Goal: Browse casually: Explore the website without a specific task or goal

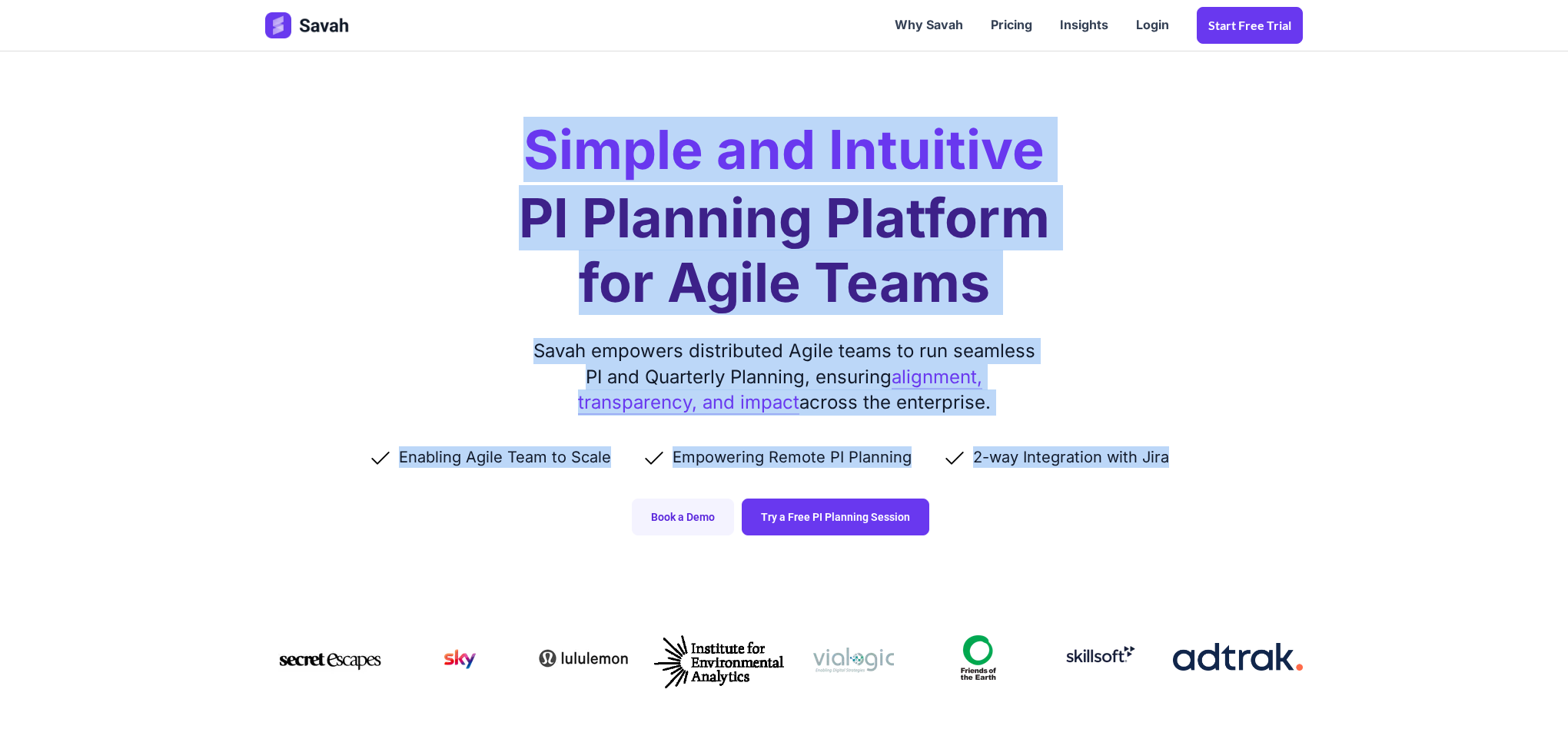
drag, startPoint x: 572, startPoint y: 161, endPoint x: 1336, endPoint y: 436, distance: 812.0
click at [1305, 413] on div "Simple and Intuitive PI Planning Platform for Agile Teams Savah empowers distri…" at bounding box center [784, 283] width 1068 height 566
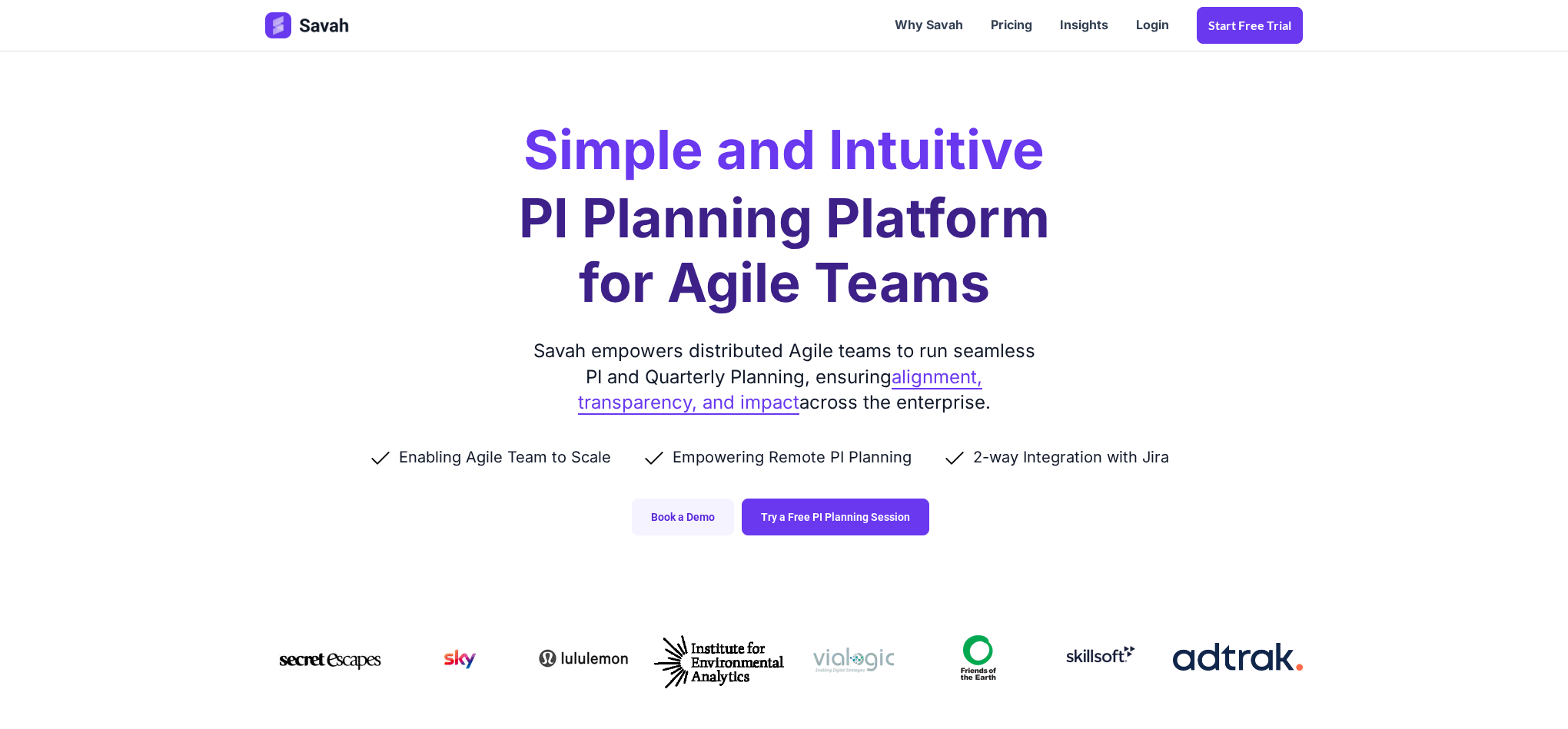
click at [1336, 436] on section "Simple and Intuitive PI Planning Platform for Agile Teams Savah empowers distri…" at bounding box center [784, 283] width 1568 height 566
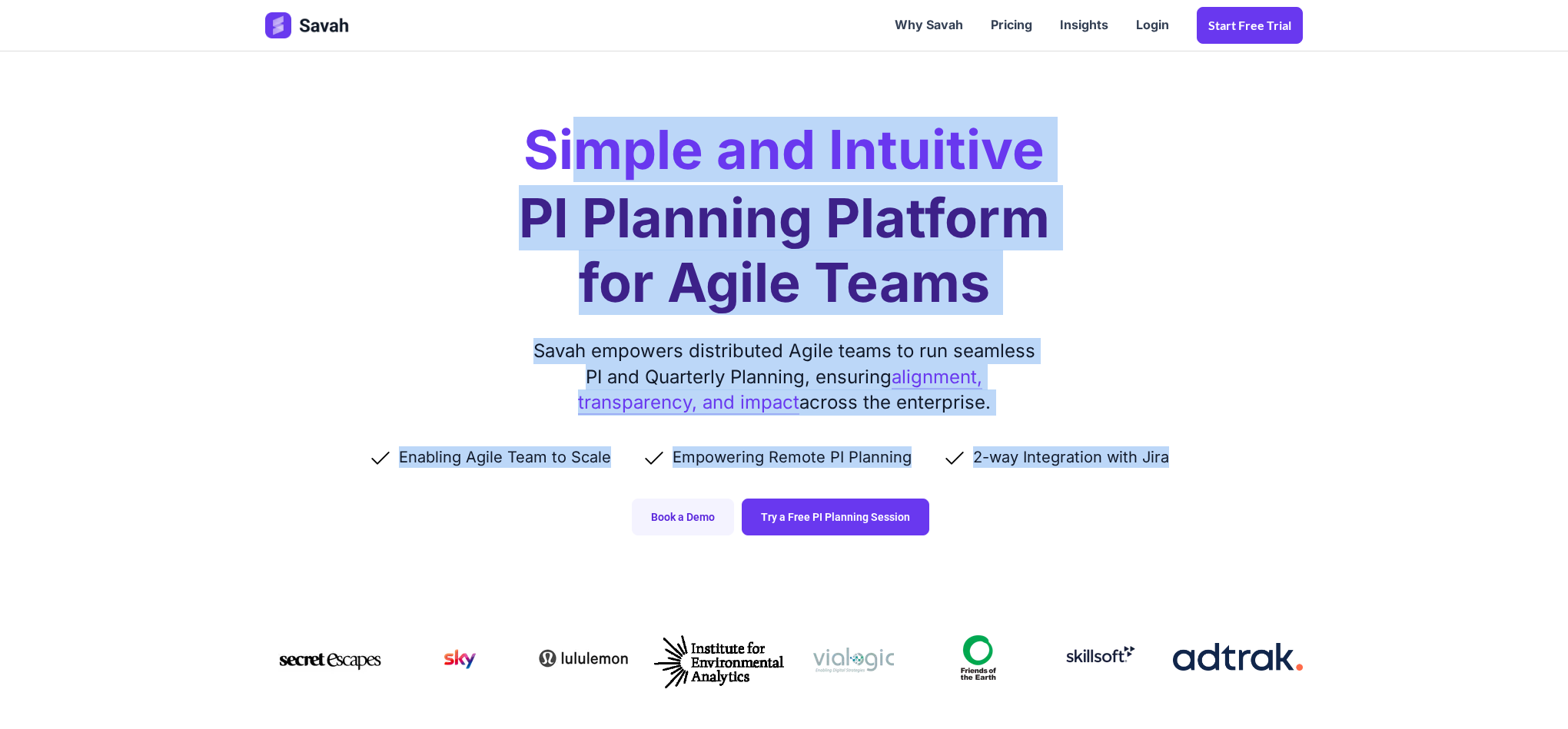
drag, startPoint x: 1183, startPoint y: 450, endPoint x: 548, endPoint y: 166, distance: 695.6
click at [561, 164] on div "Simple and Intuitive PI Planning Platform for Agile Teams Savah empowers distri…" at bounding box center [784, 283] width 1068 height 566
drag, startPoint x: 528, startPoint y: 161, endPoint x: 1340, endPoint y: 494, distance: 877.6
click at [1333, 500] on section "Simple and Intuitive PI Planning Platform for Agile Teams Savah empowers distri…" at bounding box center [784, 283] width 1568 height 566
click at [678, 218] on h1 "PI Planning Platform for Agile Teams" at bounding box center [784, 250] width 531 height 129
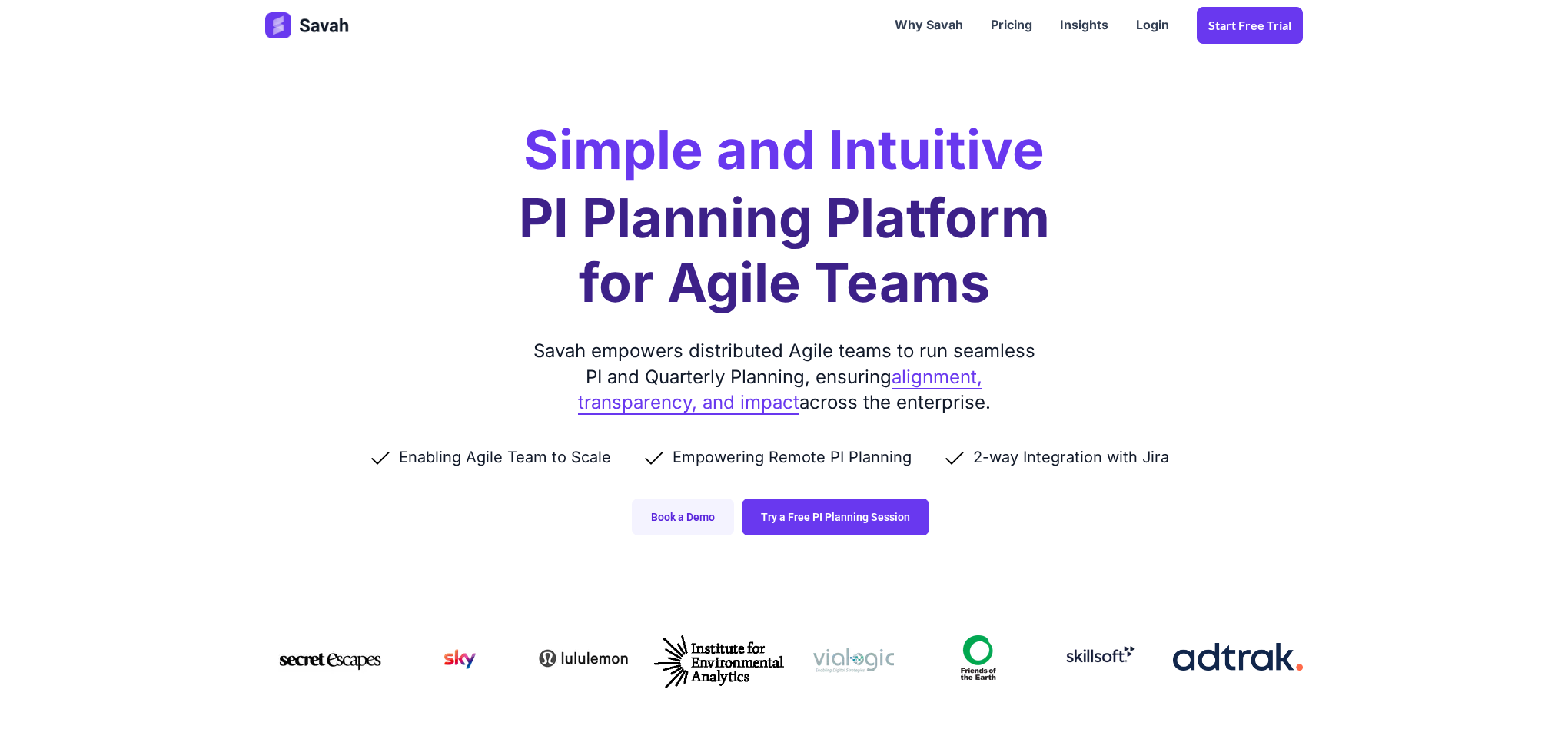
click at [798, 222] on h1 "PI Planning Platform for Agile Teams" at bounding box center [784, 250] width 531 height 129
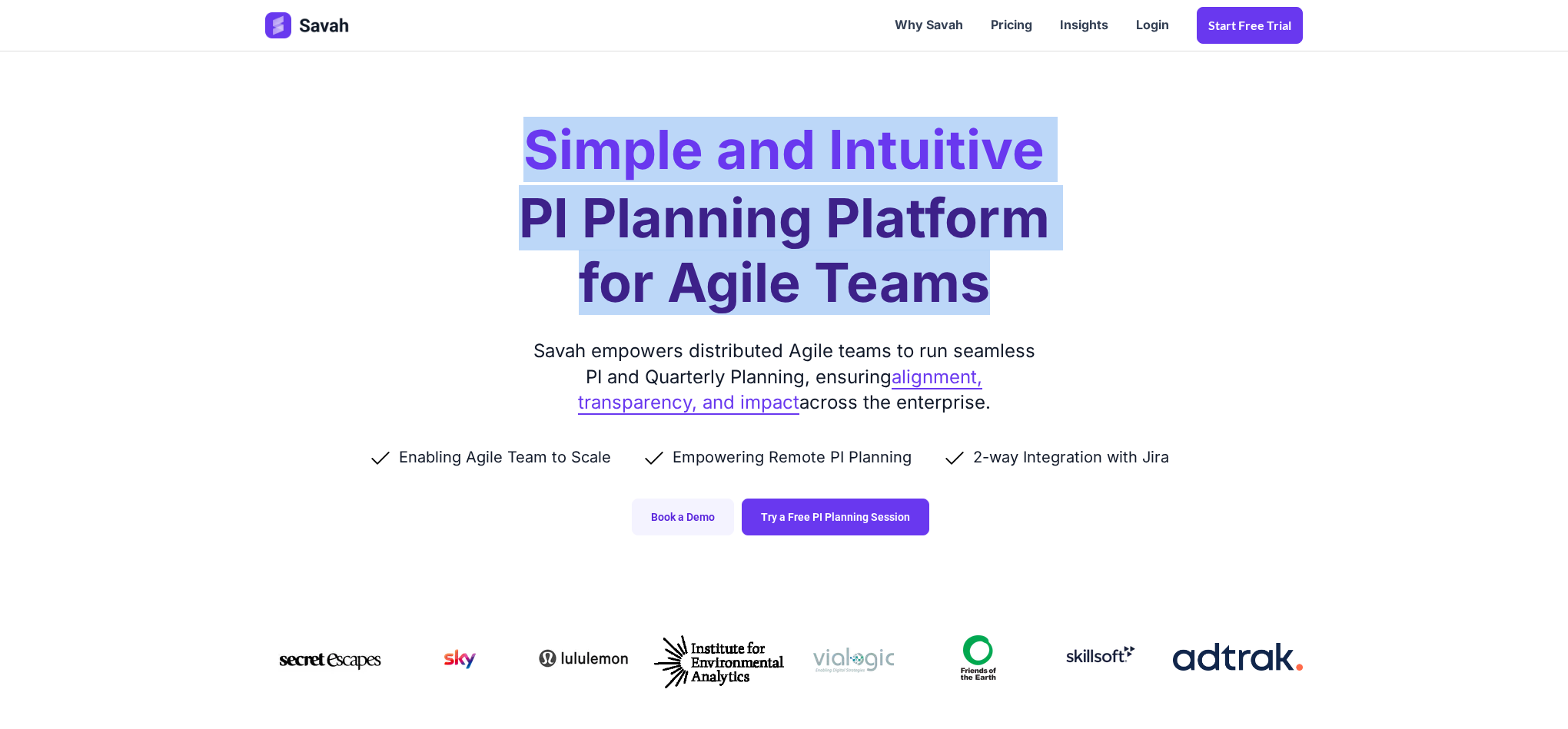
drag, startPoint x: 1001, startPoint y: 296, endPoint x: 512, endPoint y: 167, distance: 505.7
click at [512, 167] on div "Simple and Intuitive PI Planning Platform for Agile Teams Savah empowers distri…" at bounding box center [784, 283] width 1068 height 566
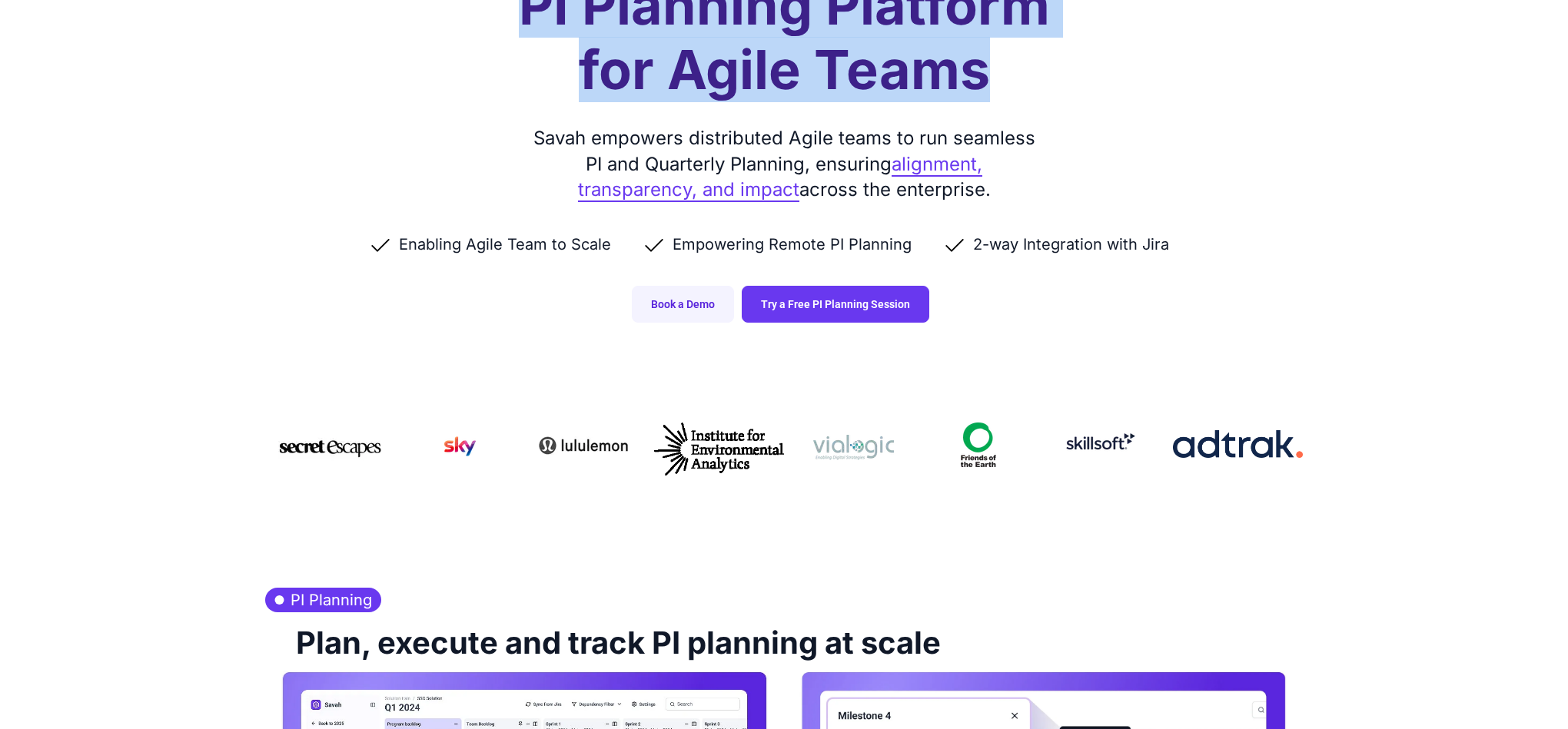
scroll to position [230, 0]
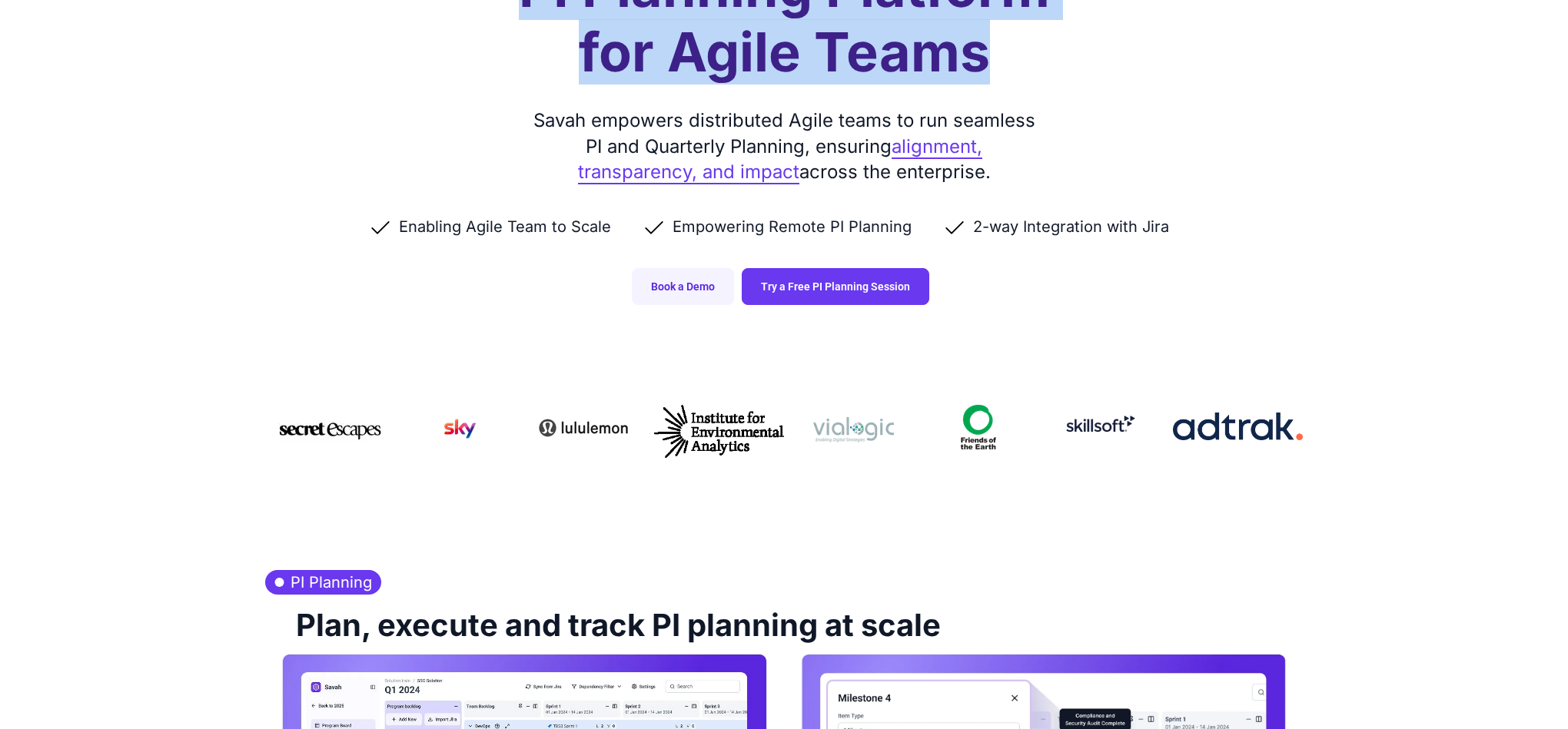
click at [540, 65] on h1 "PI Planning Platform for Agile Teams" at bounding box center [784, 19] width 531 height 129
